Goal: Task Accomplishment & Management: Complete application form

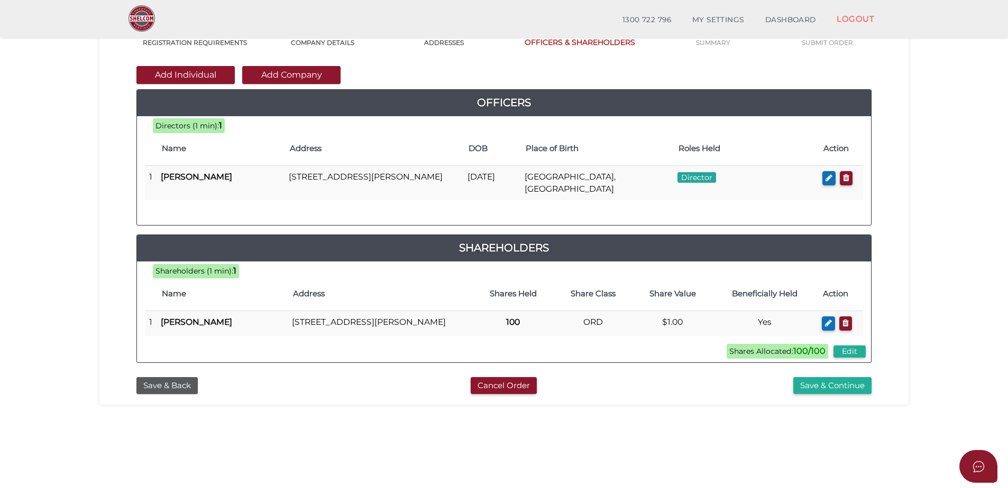
scroll to position [106, 0]
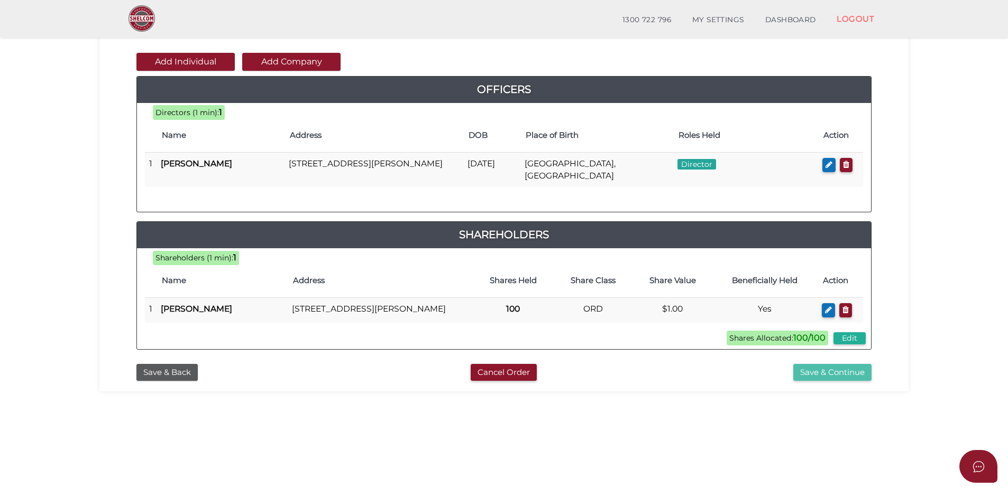
click at [859, 382] on button "Save & Continue" at bounding box center [832, 372] width 78 height 17
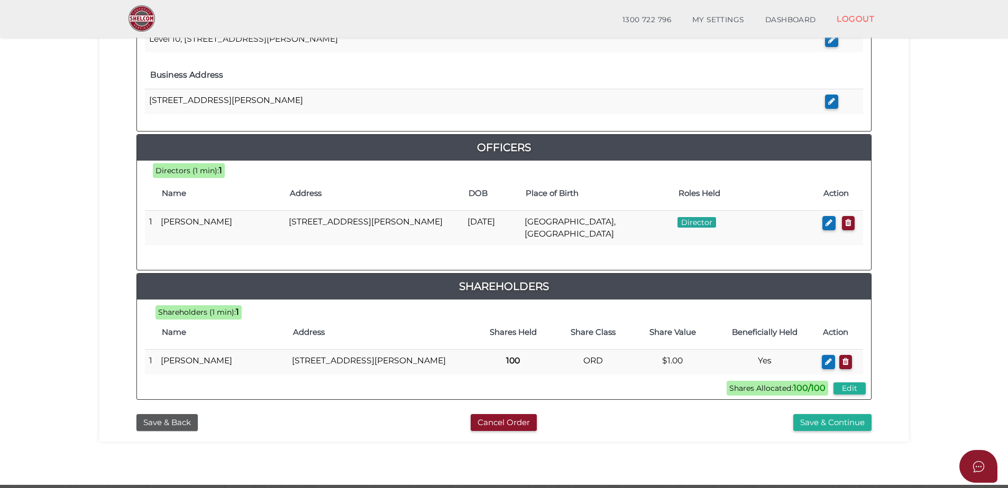
scroll to position [423, 0]
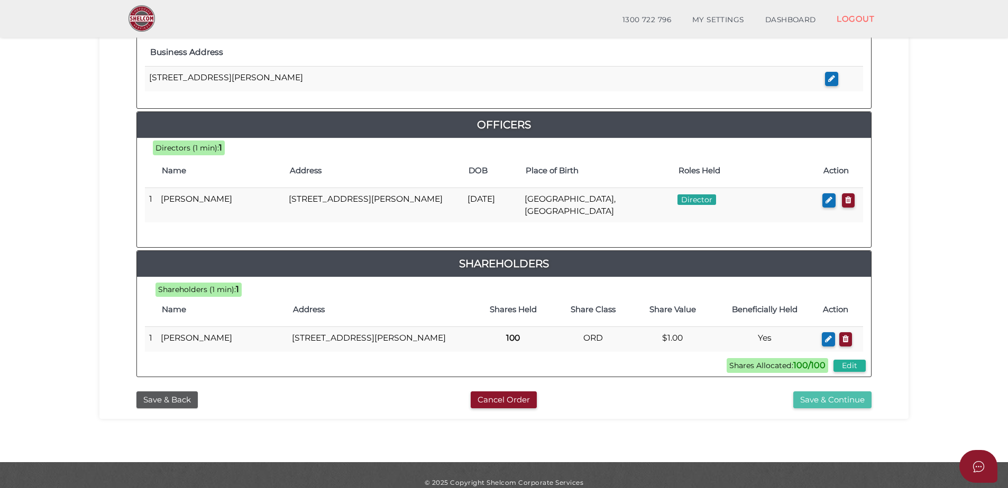
click at [845, 409] on button "Save & Continue" at bounding box center [832, 400] width 78 height 17
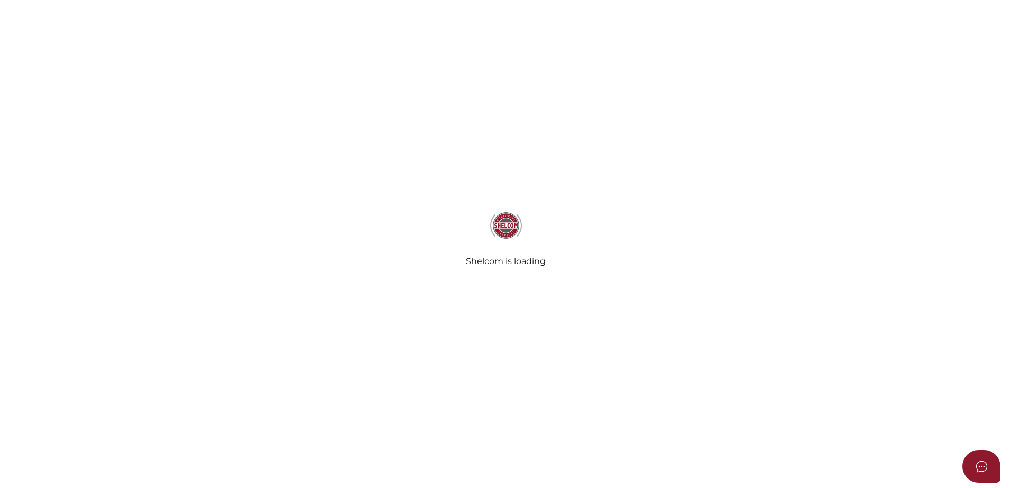
select select "Comb Binding"
select select "No"
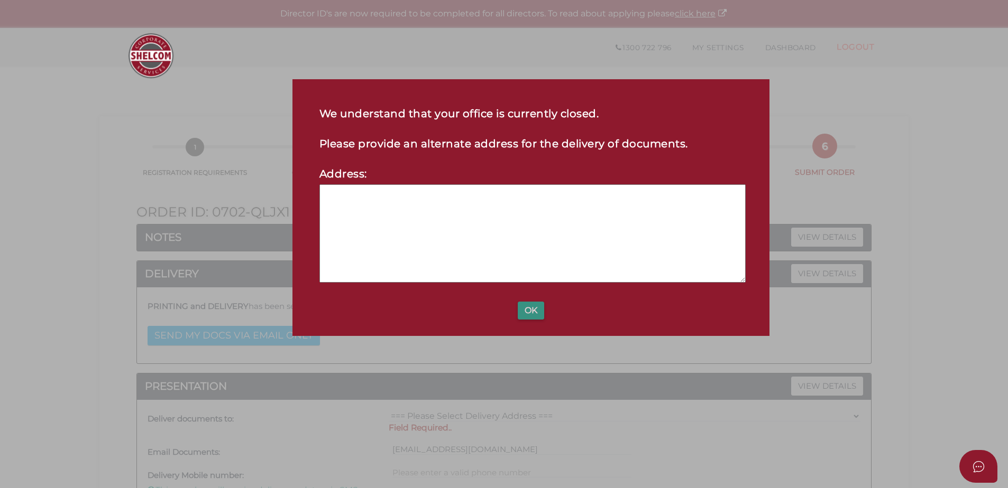
click at [538, 317] on button "OK" at bounding box center [531, 311] width 26 height 18
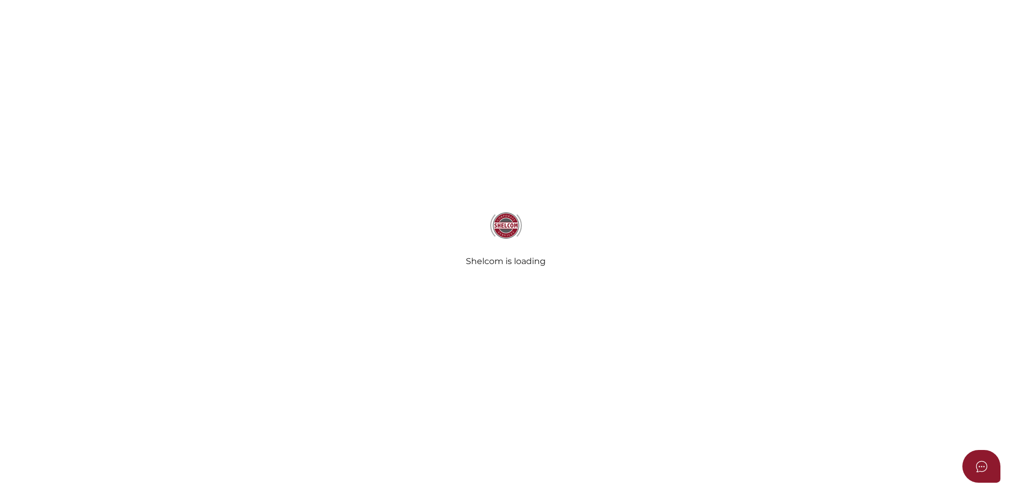
select select "Comb Binding"
select select "No"
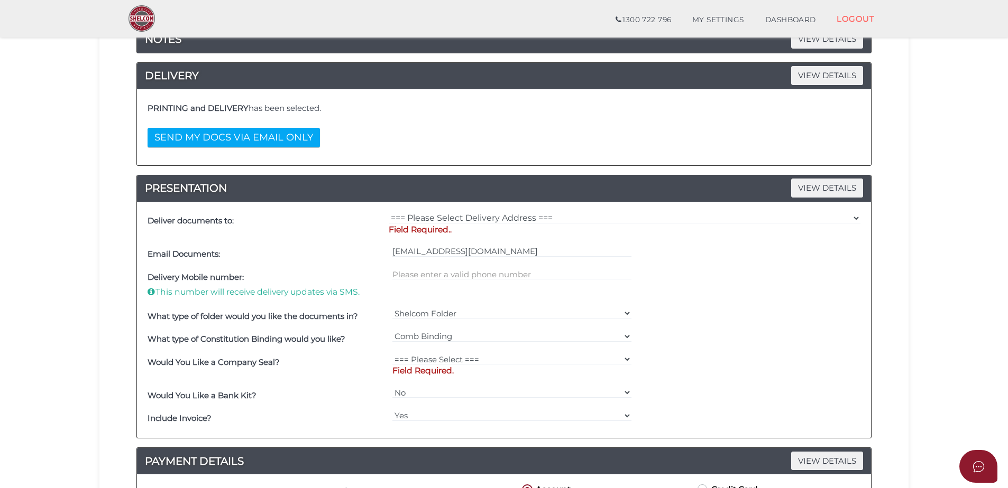
scroll to position [211, 0]
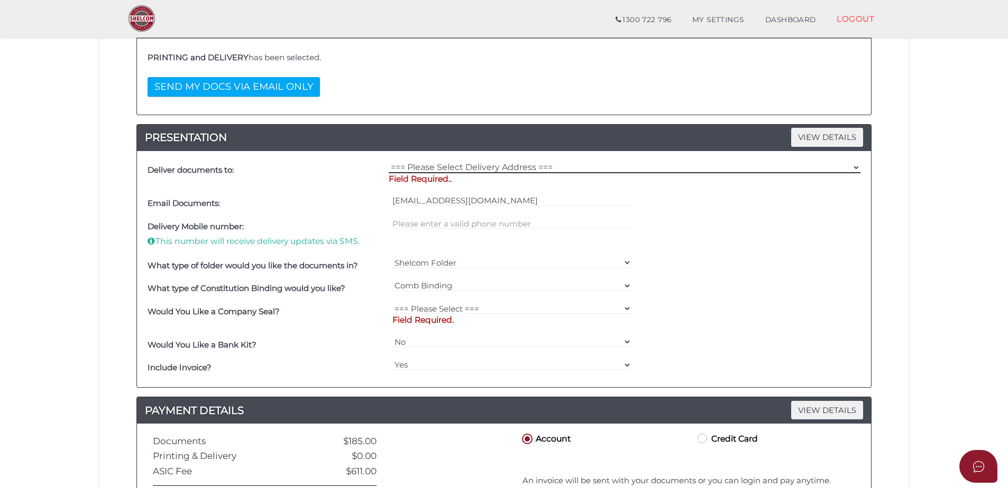
click at [505, 168] on select "=== Please Select Delivery Address === (User Address - Caitlin Black) Level 10 …" at bounding box center [625, 168] width 472 height 12
select select "0"
click at [389, 162] on select "=== Please Select Delivery Address === (User Address - Caitlin Black) Level 10 …" at bounding box center [625, 168] width 472 height 12
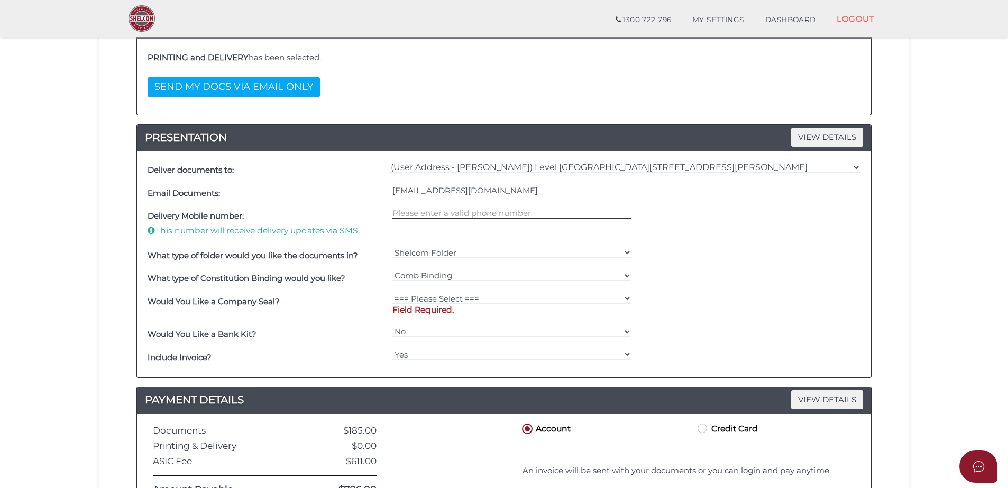
click at [473, 211] on input "text" at bounding box center [511, 214] width 239 height 12
click at [426, 214] on input "text" at bounding box center [511, 214] width 239 height 12
type input "0386351886"
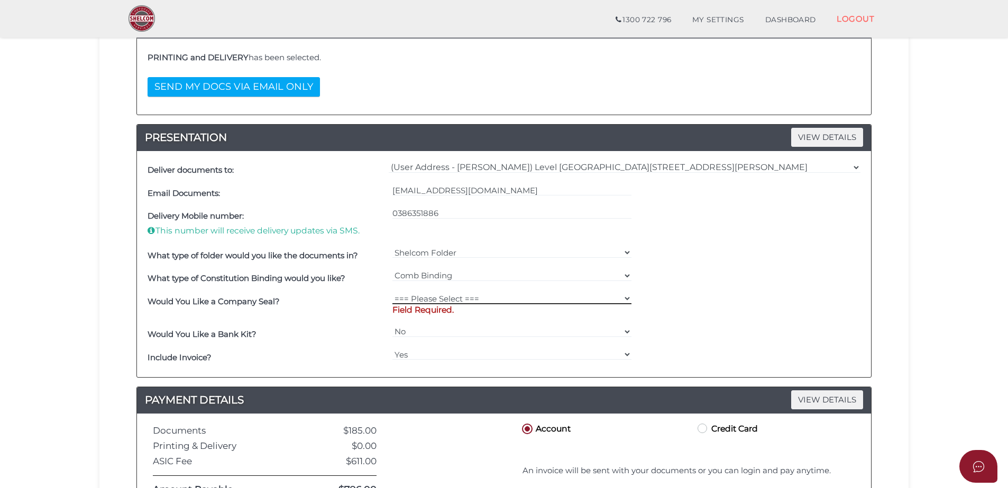
click at [438, 301] on select "=== Please Select === Fold Seal $50 No Seal" at bounding box center [511, 299] width 239 height 12
select select "0"
click at [392, 293] on select "=== Please Select === Fold Seal $50 No Seal" at bounding box center [511, 299] width 239 height 12
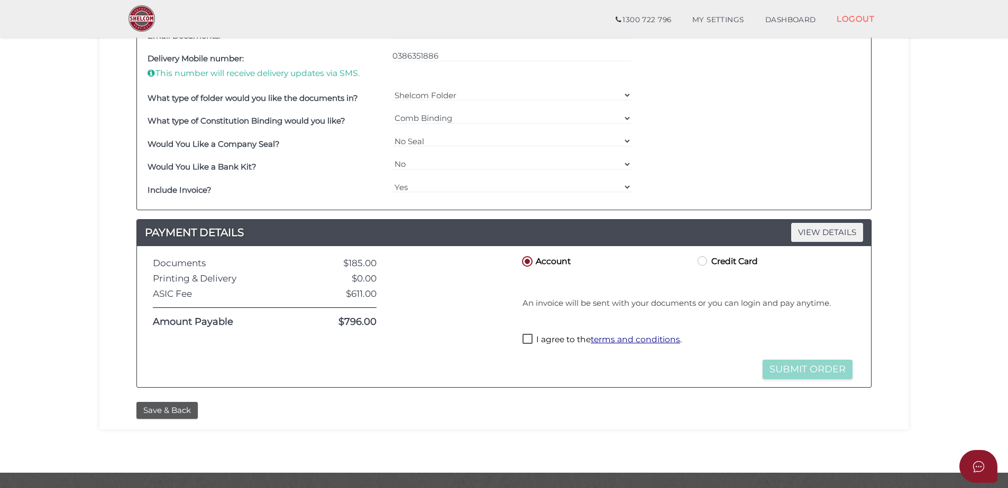
scroll to position [370, 0]
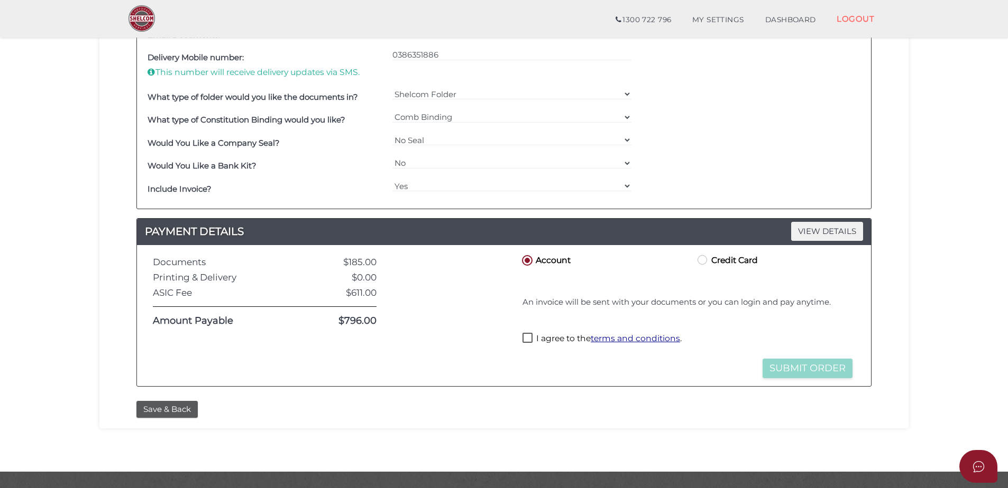
click at [525, 334] on label "I agree to the terms and conditions ." at bounding box center [601, 339] width 159 height 13
checkbox input "true"
click at [828, 371] on button "Submit Order" at bounding box center [807, 369] width 90 height 20
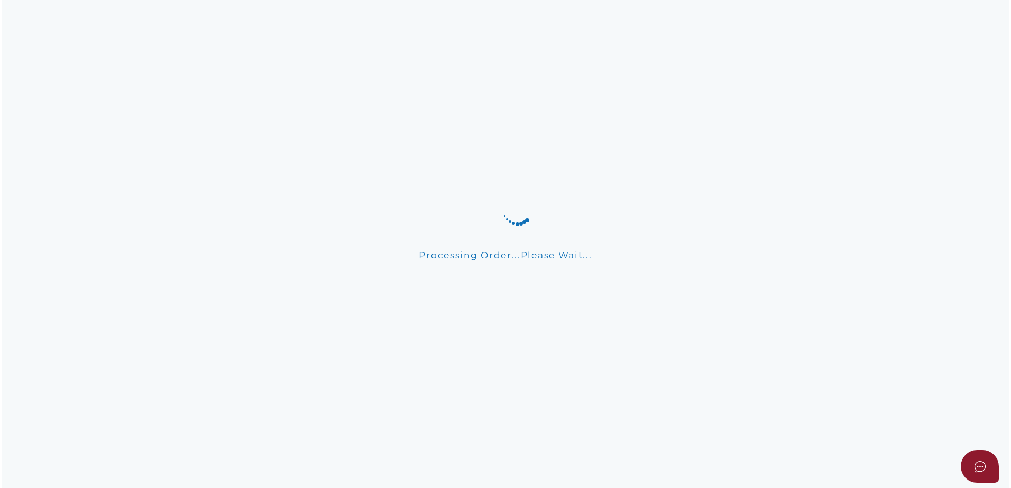
scroll to position [0, 0]
